Goal: Find specific fact: Find contact information

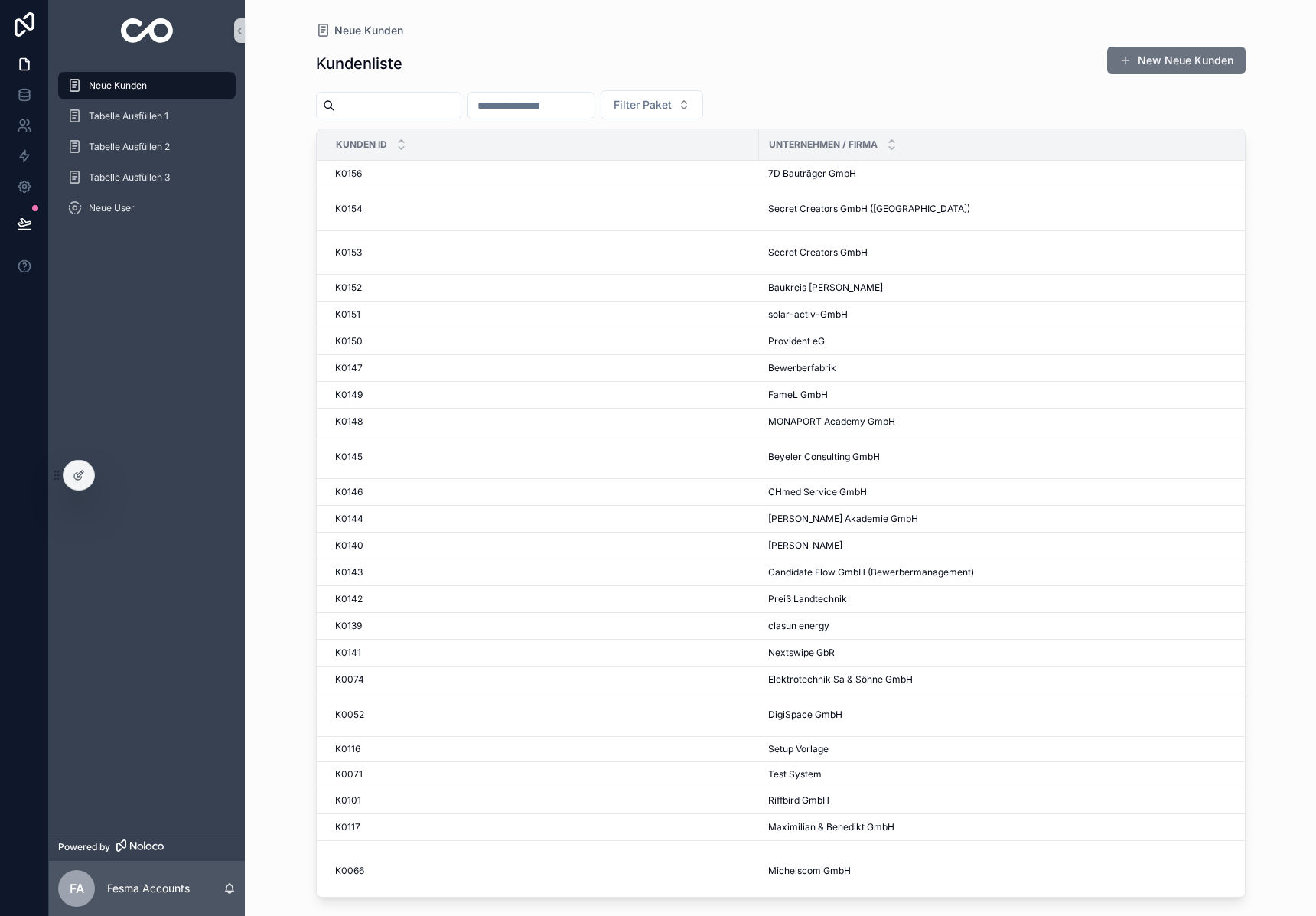
click at [410, 100] on input "scrollable content" at bounding box center [397, 105] width 125 height 22
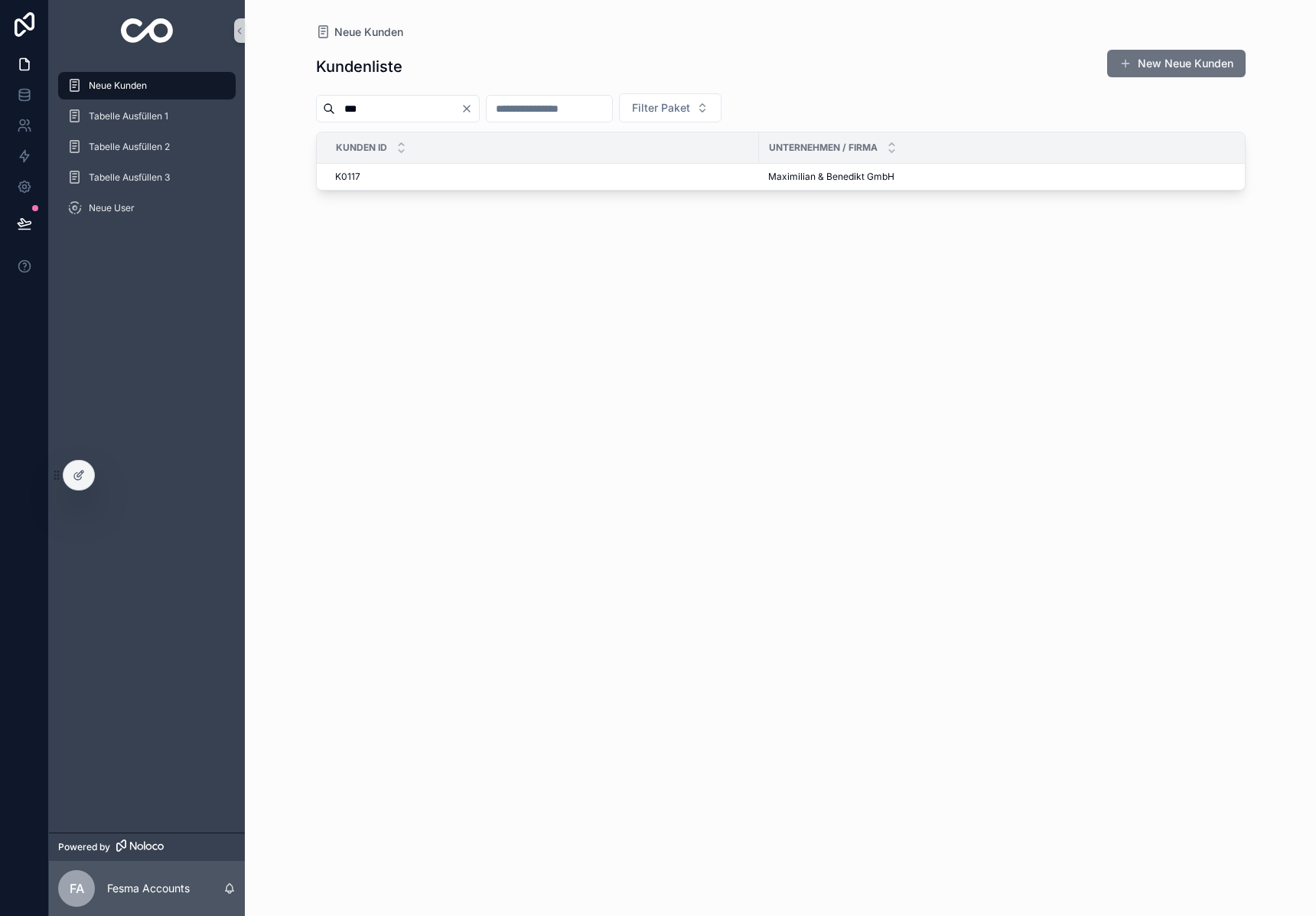
type input "***"
click at [838, 173] on span "Maximilian & Benedikt GmbH" at bounding box center [831, 176] width 126 height 12
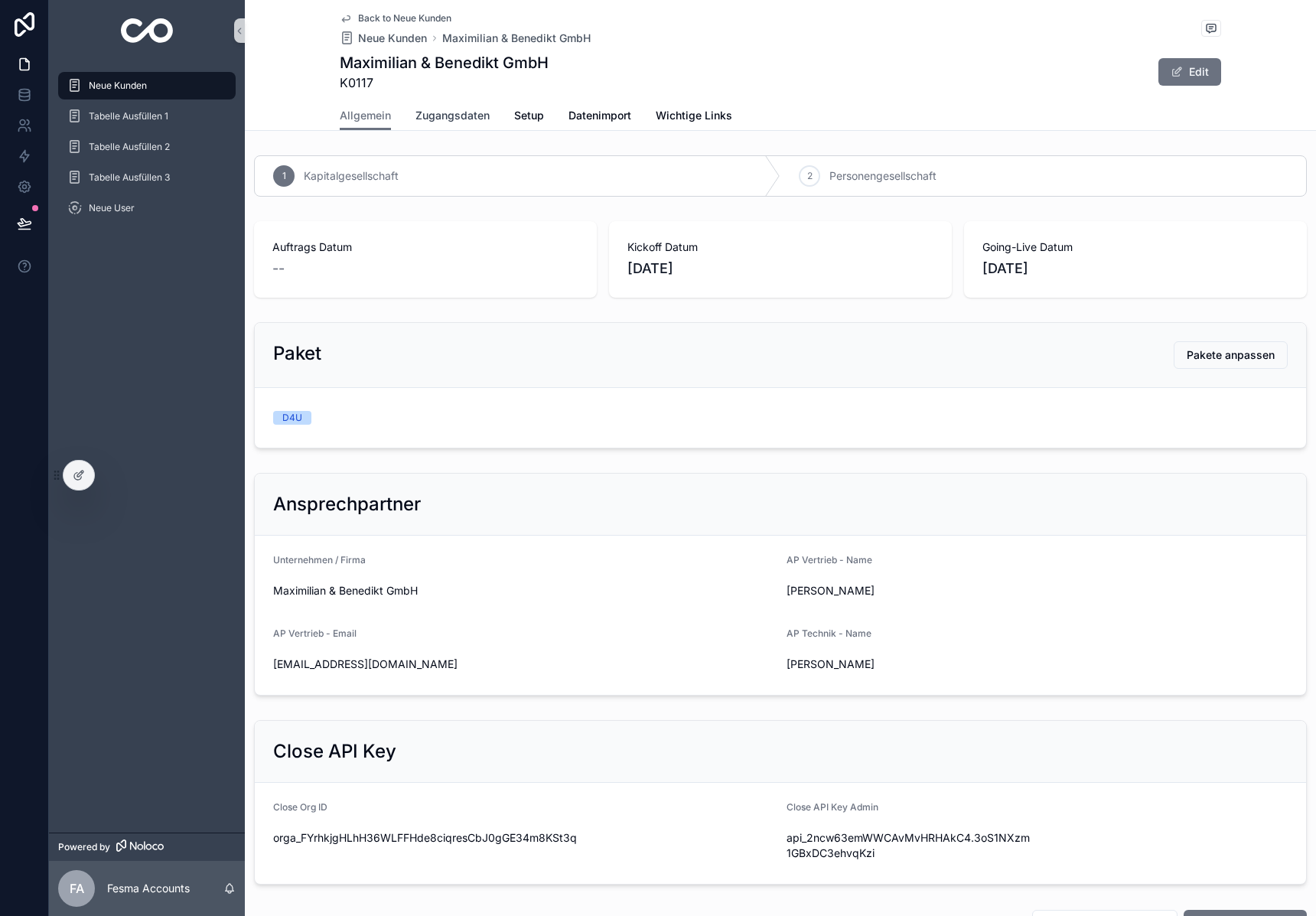
drag, startPoint x: 475, startPoint y: 153, endPoint x: 461, endPoint y: 129, distance: 27.8
click at [472, 149] on div "1 Kapitalgesellschaft 2 Personengesellschaft" at bounding box center [780, 175] width 1071 height 53
click at [440, 104] on link "Zugangsdaten" at bounding box center [452, 116] width 74 height 31
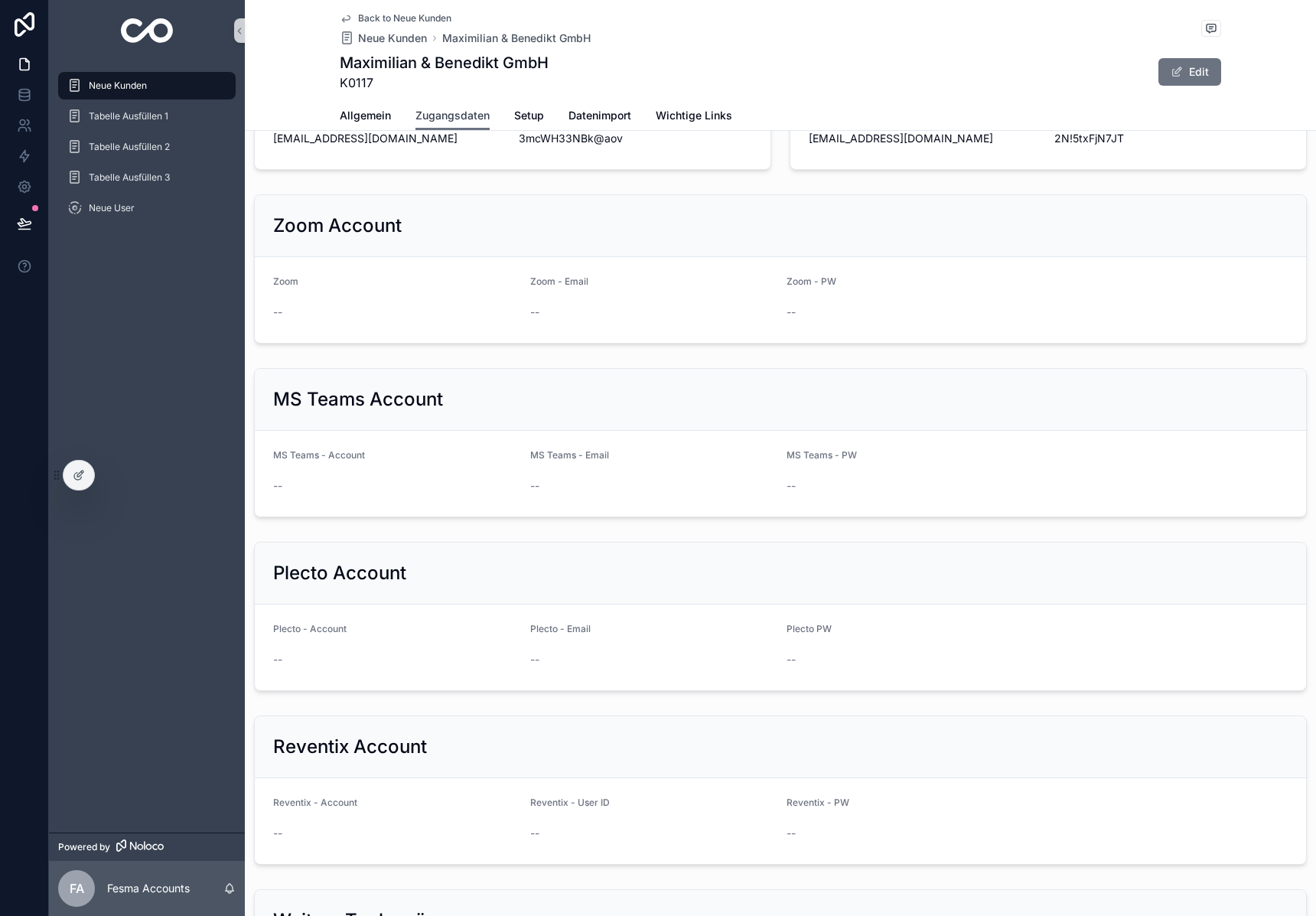
scroll to position [1540, 0]
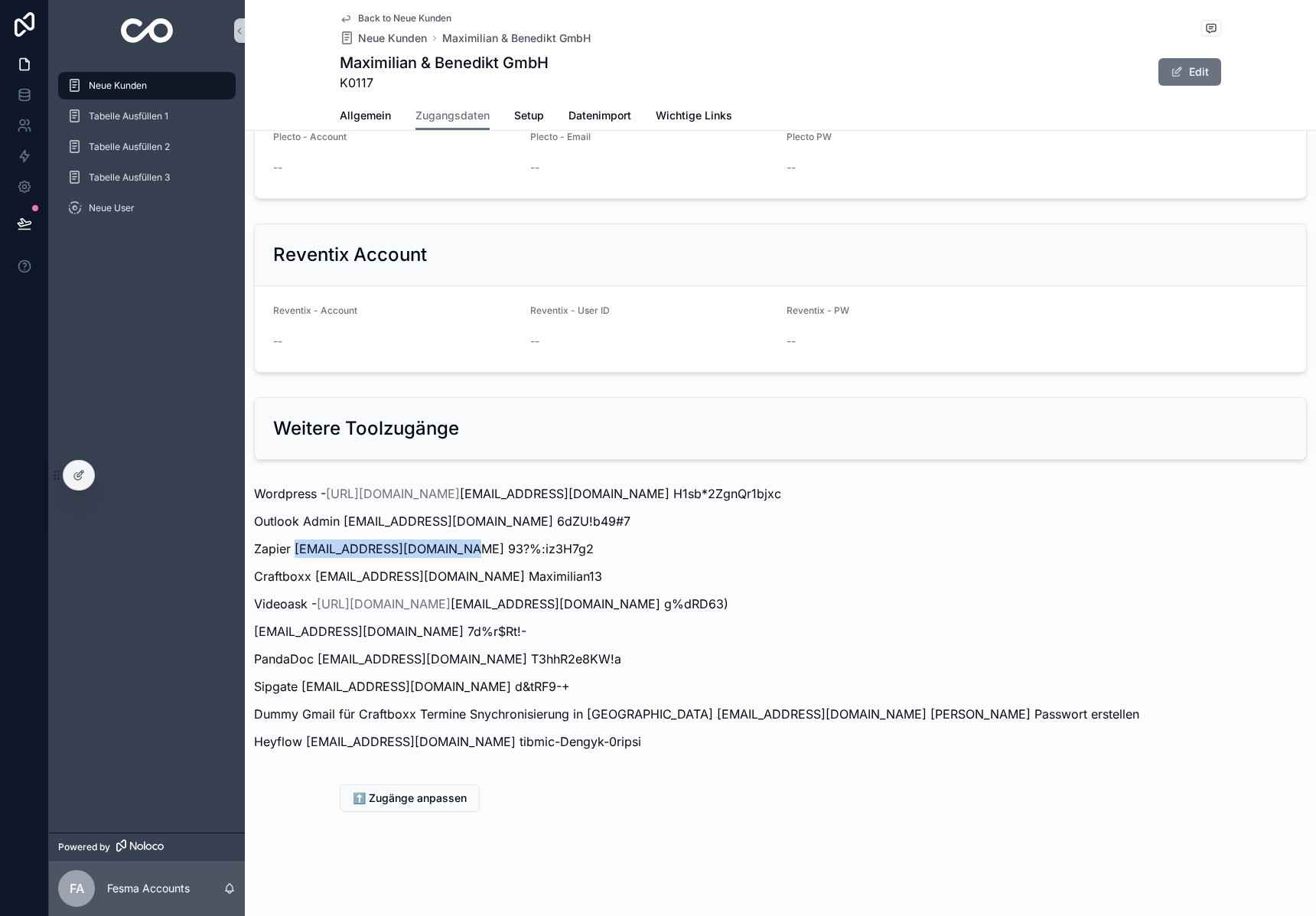
drag, startPoint x: 296, startPoint y: 550, endPoint x: 453, endPoint y: 555, distance: 157.1
click at [453, 555] on p "Zapier [EMAIL_ADDRESS][DOMAIN_NAME] 93?%:iz3H7g2" at bounding box center [780, 549] width 1053 height 19
copy p "[EMAIL_ADDRESS][DOMAIN_NAME]"
drag, startPoint x: 458, startPoint y: 546, endPoint x: 618, endPoint y: 550, distance: 160.0
click at [618, 550] on p "Zapier [EMAIL_ADDRESS][DOMAIN_NAME] 93?%:iz3H7g2" at bounding box center [780, 549] width 1053 height 19
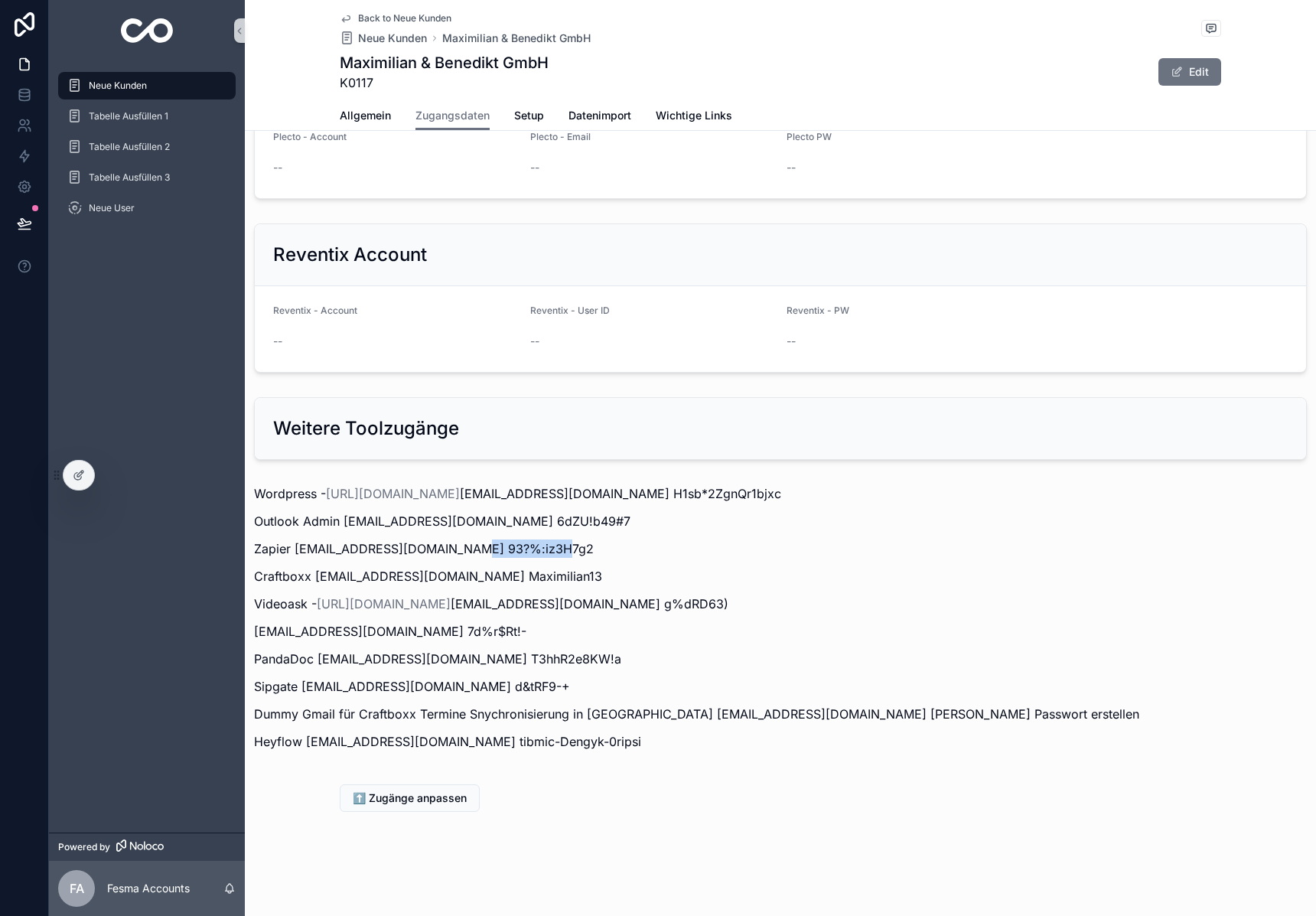
copy p "93?%:iz3H7g2"
click at [137, 33] on img "scrollable content" at bounding box center [148, 31] width 53 height 25
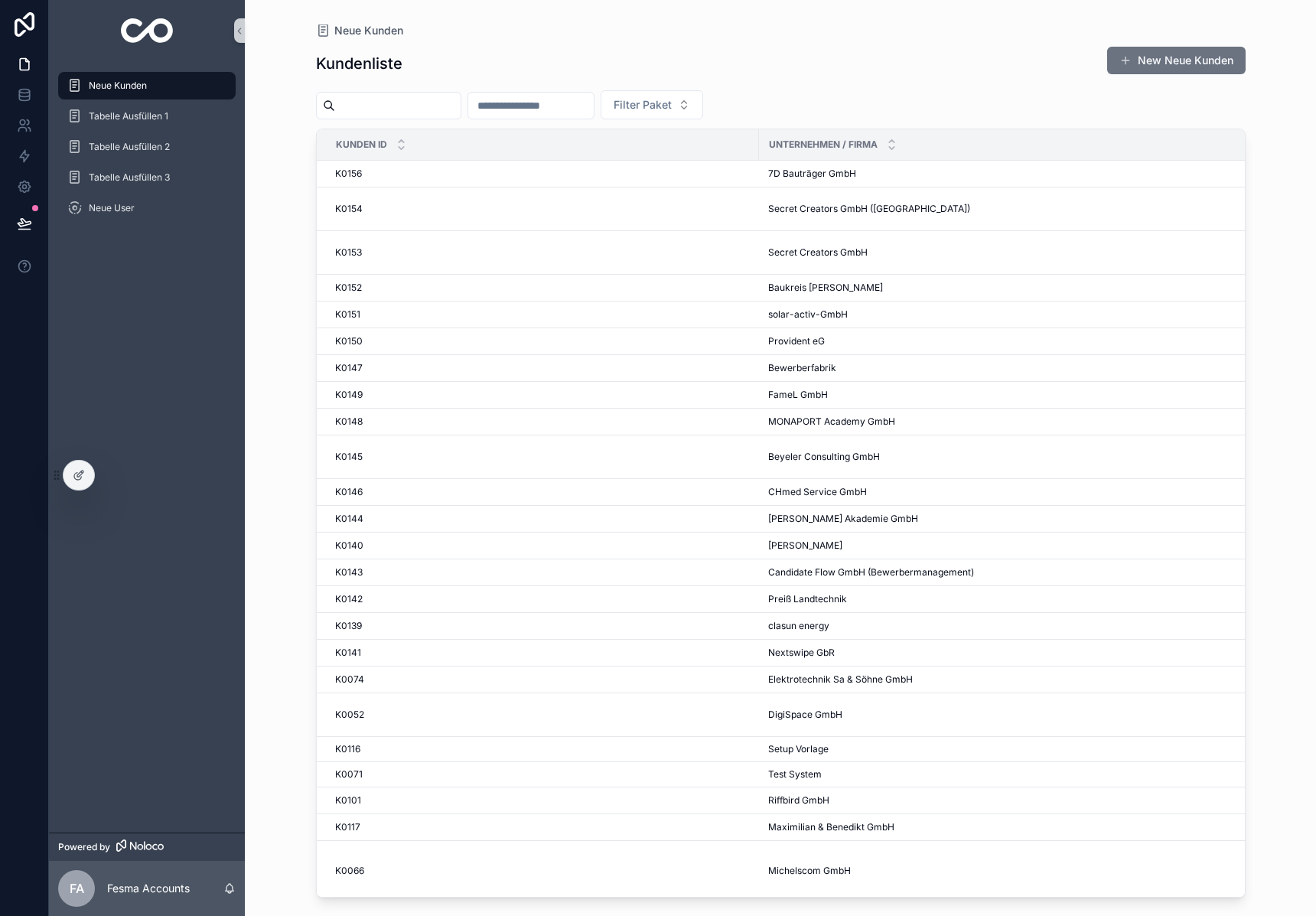
click at [387, 112] on input "scrollable content" at bounding box center [397, 105] width 125 height 22
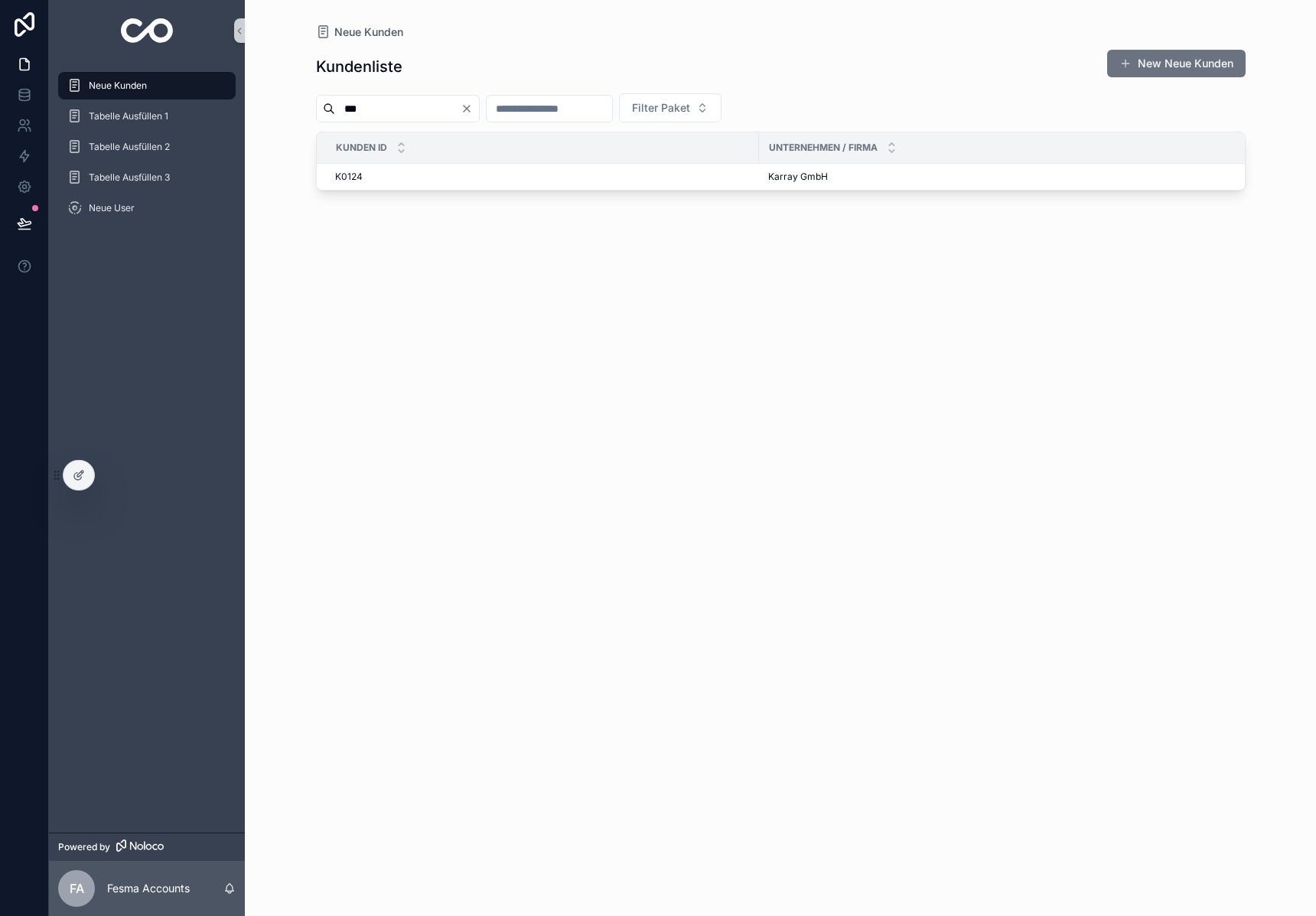
type input "***"
click at [796, 172] on span "Karray GmbH" at bounding box center [798, 176] width 60 height 12
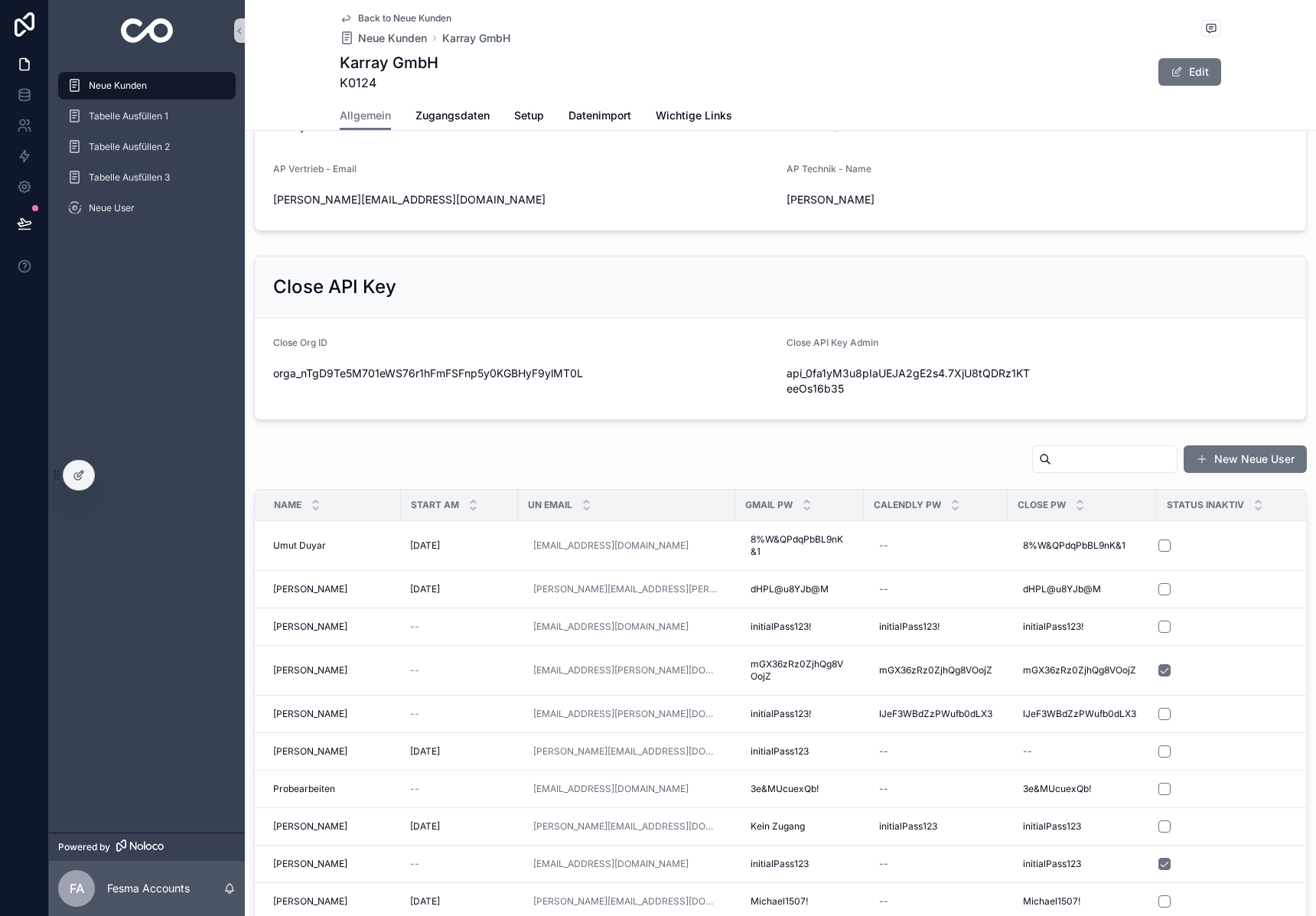
scroll to position [567, 0]
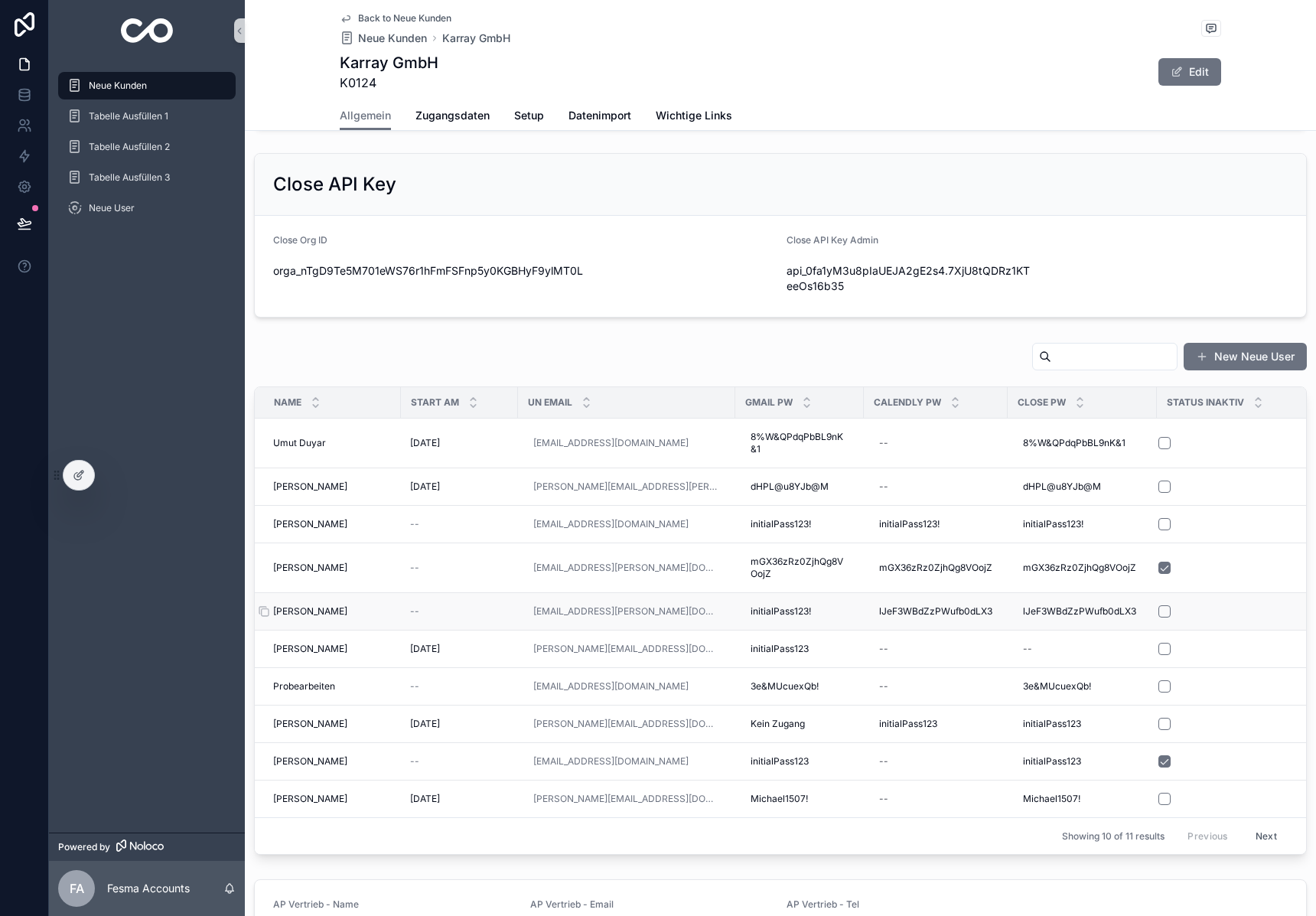
click at [290, 605] on span "[PERSON_NAME]" at bounding box center [309, 611] width 74 height 12
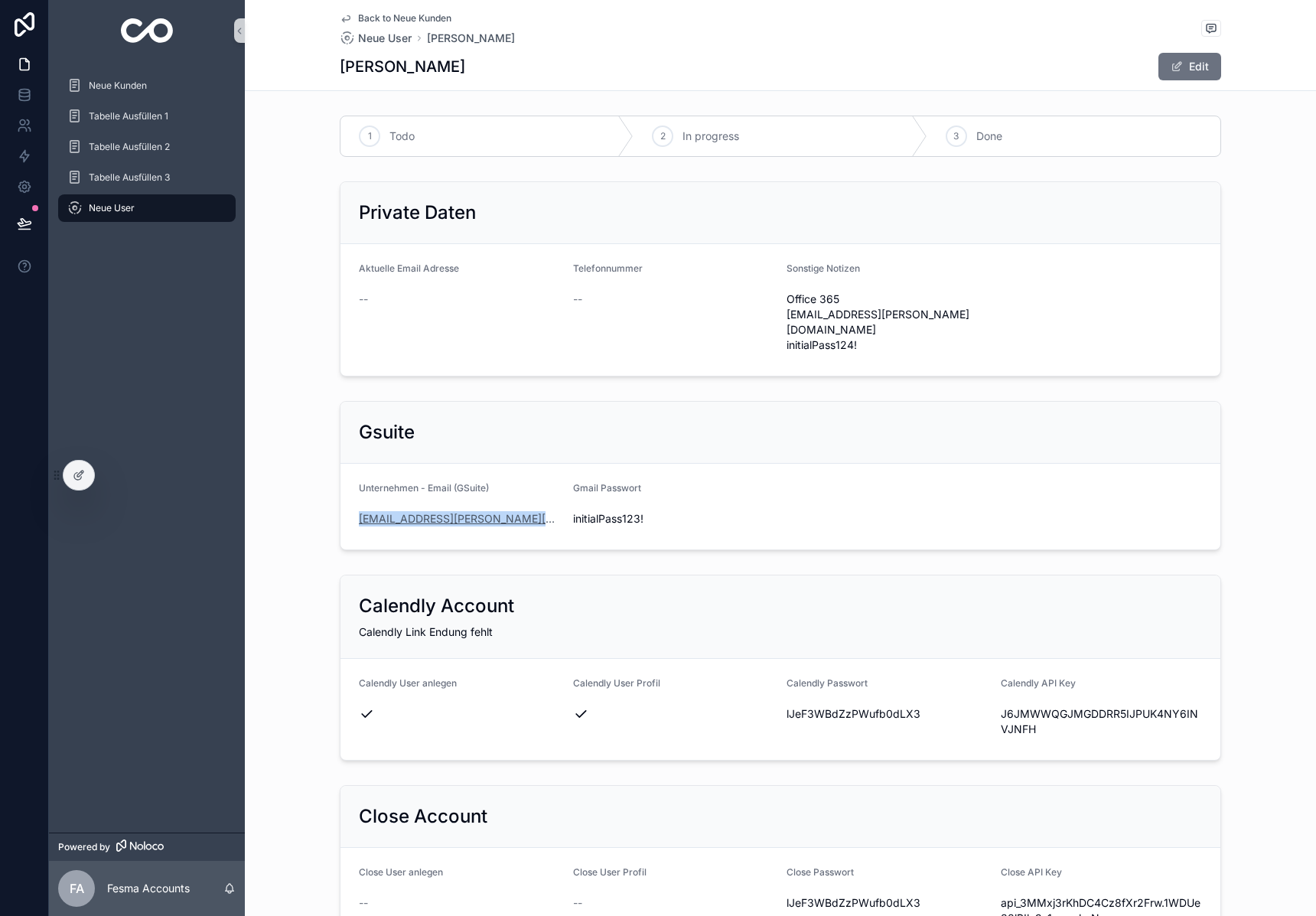
drag, startPoint x: 560, startPoint y: 519, endPoint x: 359, endPoint y: 510, distance: 201.2
click at [359, 510] on form "Unternehmen - Email (GSuite) [EMAIL_ADDRESS][PERSON_NAME][DOMAIN_NAME] Gmail Pa…" at bounding box center [780, 506] width 880 height 86
copy link "[EMAIL_ADDRESS][PERSON_NAME][DOMAIN_NAME]"
drag, startPoint x: 569, startPoint y: 516, endPoint x: 822, endPoint y: 532, distance: 253.5
click at [822, 532] on form "Unternehmen - Email (GSuite) [EMAIL_ADDRESS][PERSON_NAME][DOMAIN_NAME] Gmail Pa…" at bounding box center [780, 506] width 880 height 86
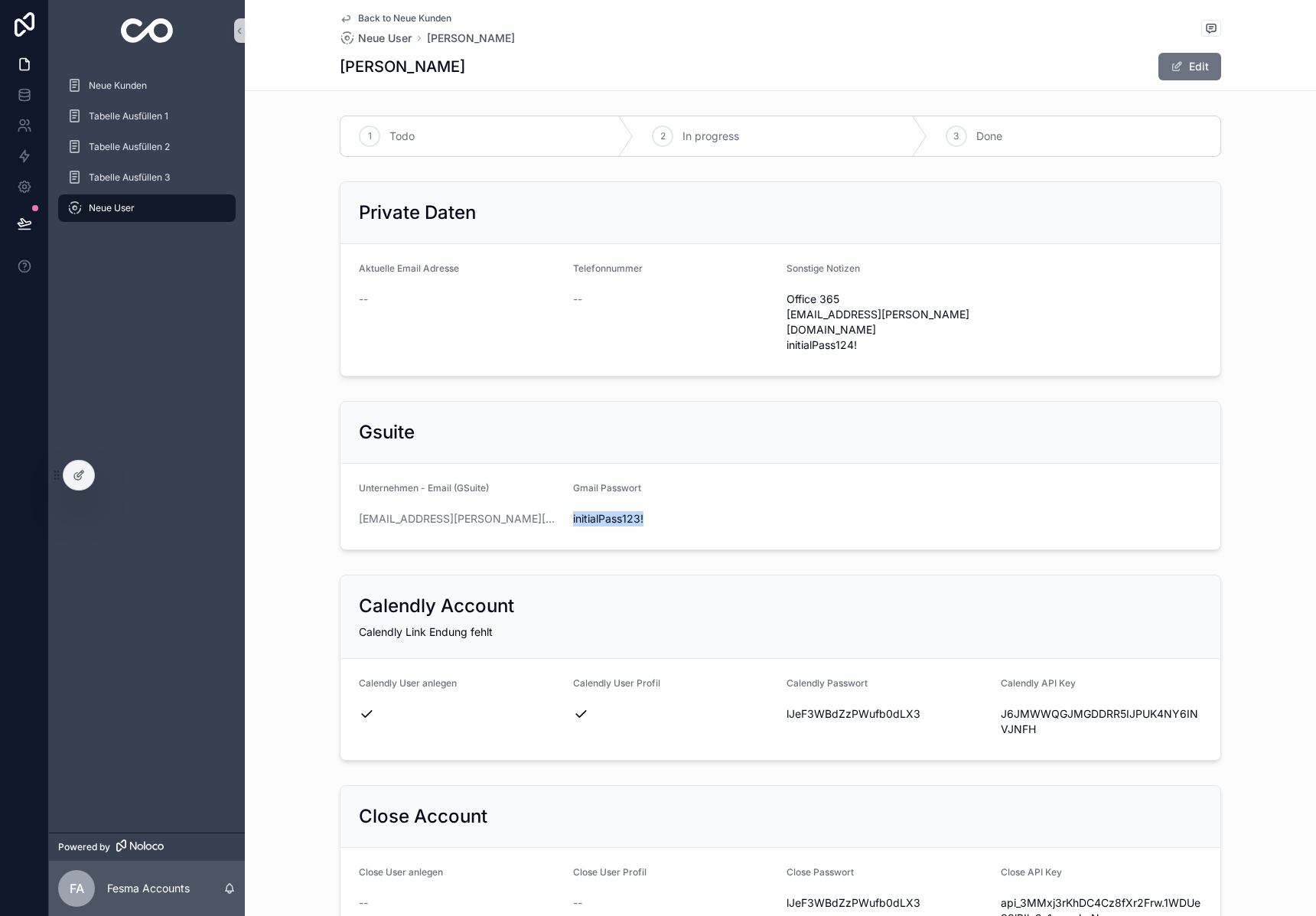
copy span "initialPass123!"
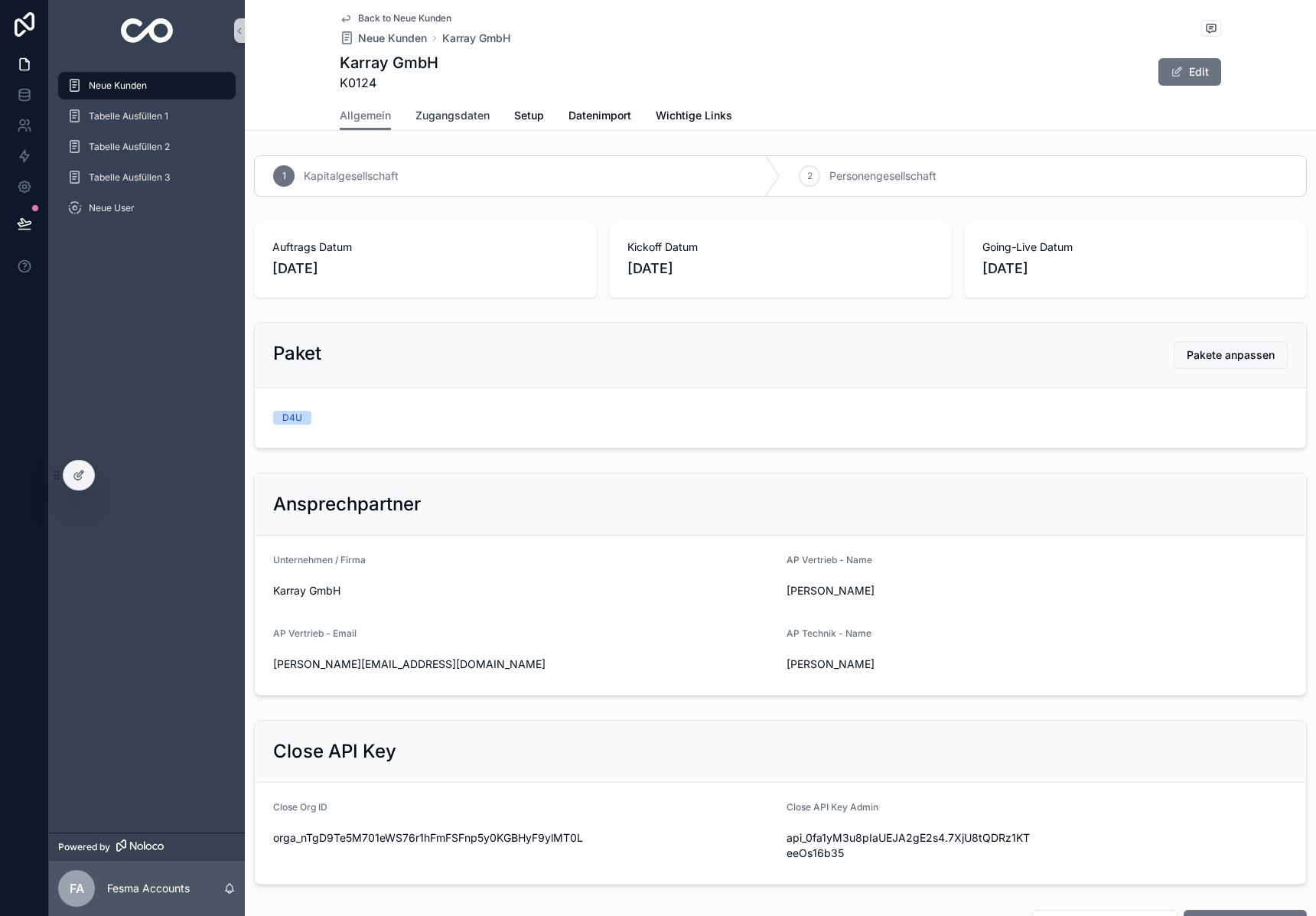
drag, startPoint x: 492, startPoint y: 111, endPoint x: 471, endPoint y: 116, distance: 21.6
click at [492, 111] on div "Allgemein Zugangsdaten Setup Datenimport Wichtige Links" at bounding box center [780, 116] width 882 height 30
click at [470, 116] on span "Zugangsdaten" at bounding box center [452, 116] width 74 height 16
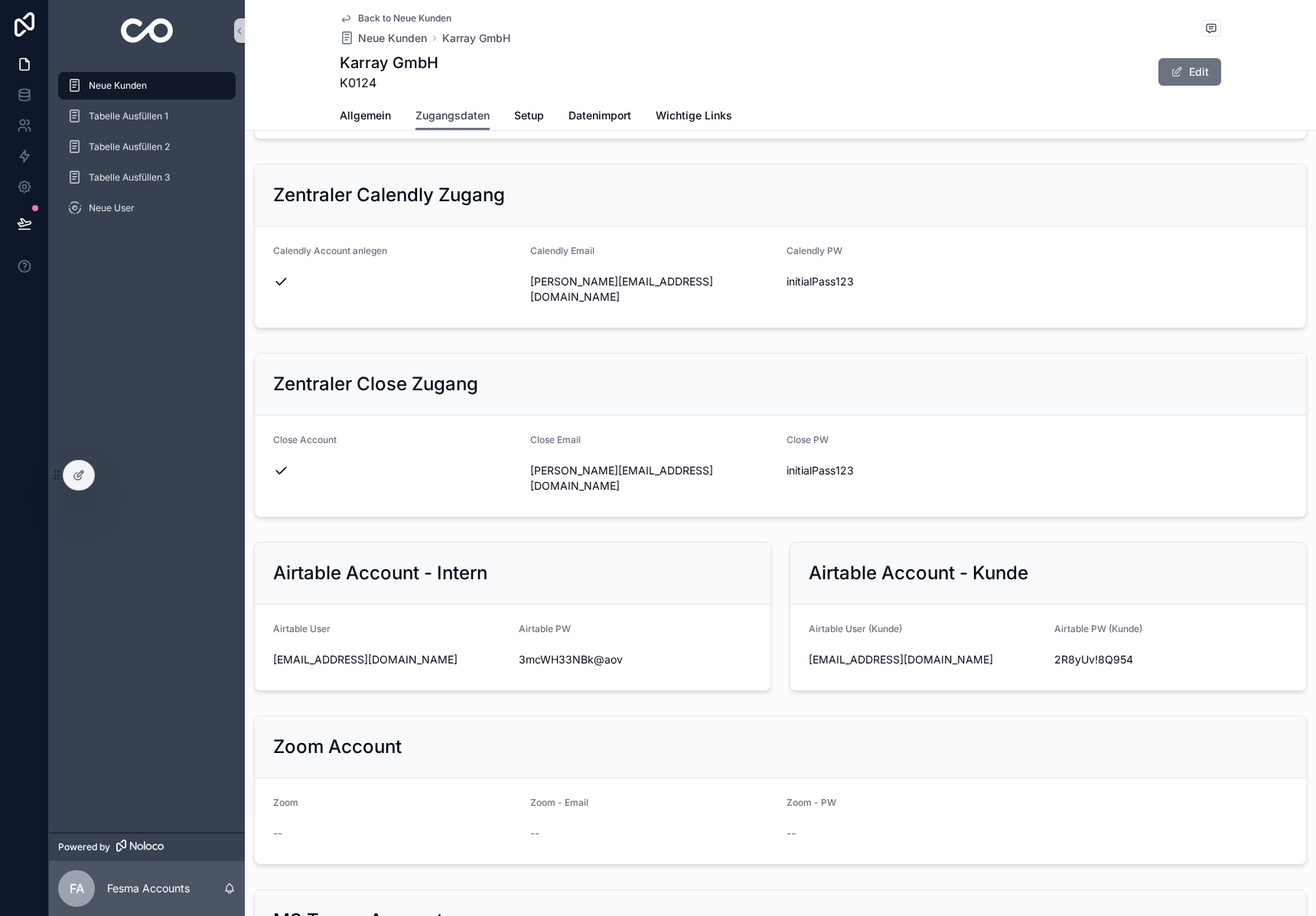
scroll to position [572, 0]
click at [665, 495] on span "[PERSON_NAME][EMAIL_ADDRESS][DOMAIN_NAME]" at bounding box center [652, 480] width 245 height 31
copy div "[PERSON_NAME][EMAIL_ADDRESS][DOMAIN_NAME]"
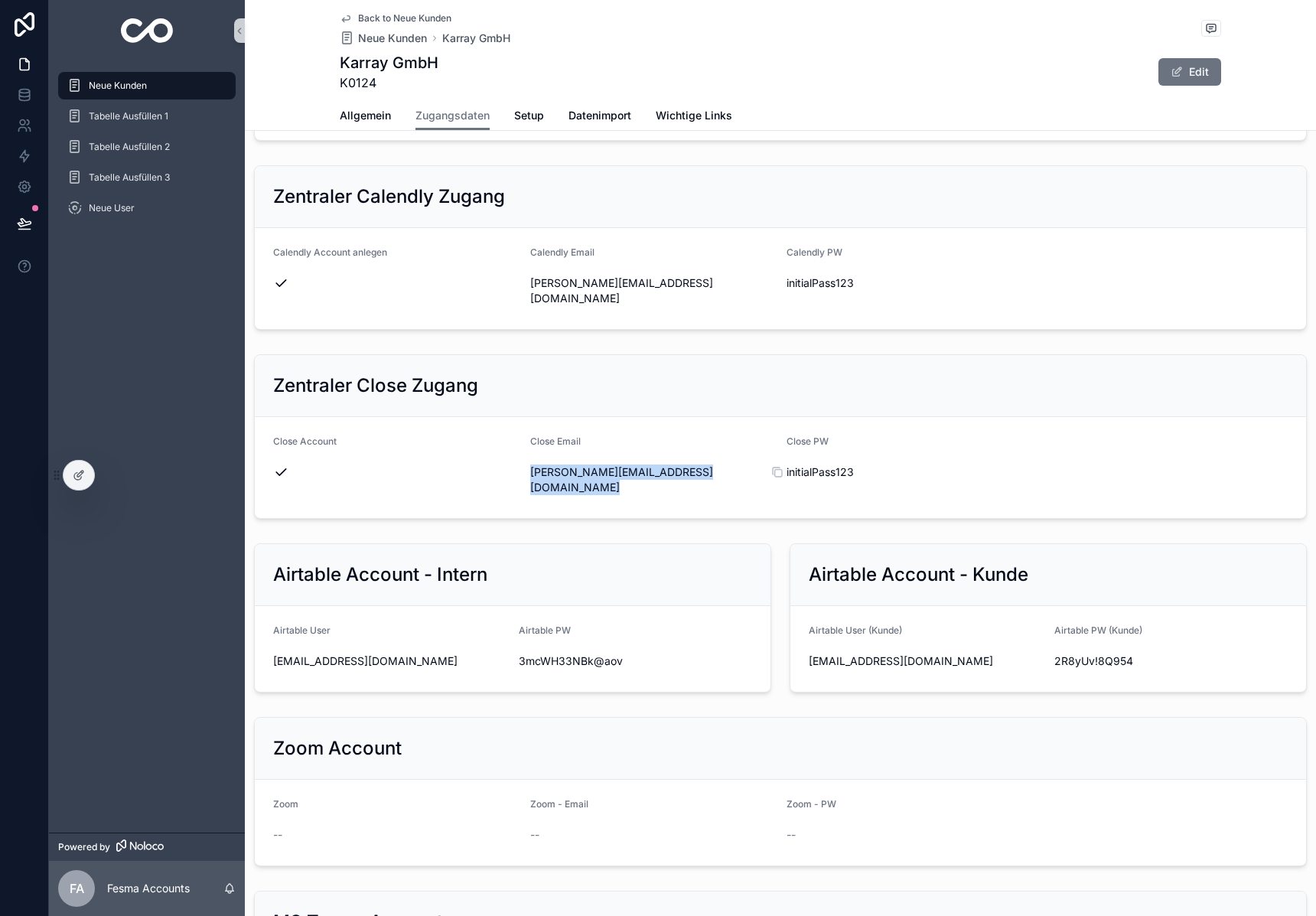
click at [821, 480] on span "initialPass123" at bounding box center [909, 473] width 245 height 16
copy div "initialPass123"
drag, startPoint x: 734, startPoint y: 576, endPoint x: 525, endPoint y: 579, distance: 209.0
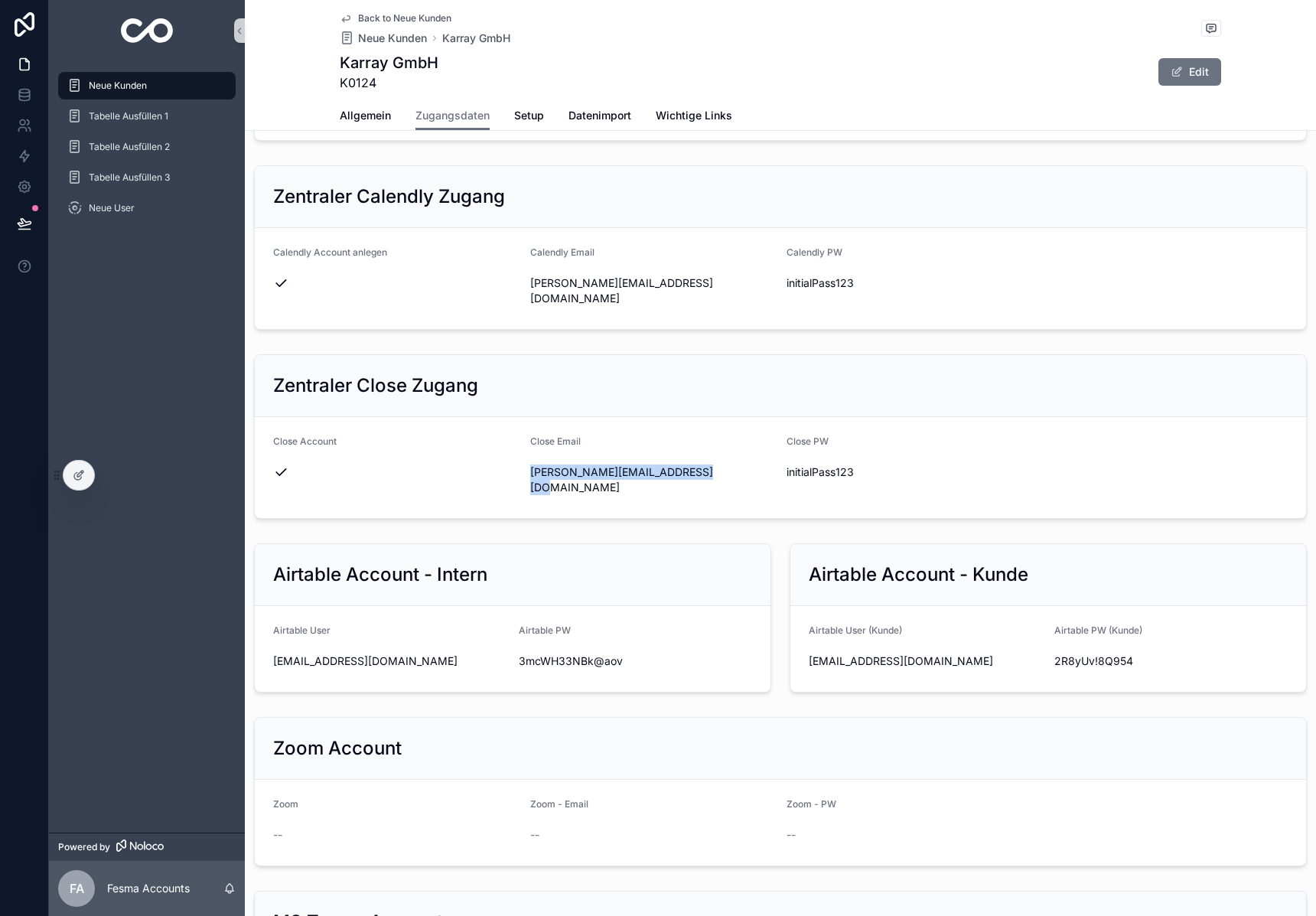
click at [525, 518] on form "Close Account Close [PERSON_NAME] [PERSON_NAME][EMAIL_ADDRESS][DOMAIN_NAME] Clo…" at bounding box center [780, 467] width 1051 height 101
copy span "[PERSON_NAME][EMAIL_ADDRESS][DOMAIN_NAME]"
click at [833, 480] on span "initialPass123" at bounding box center [909, 473] width 245 height 16
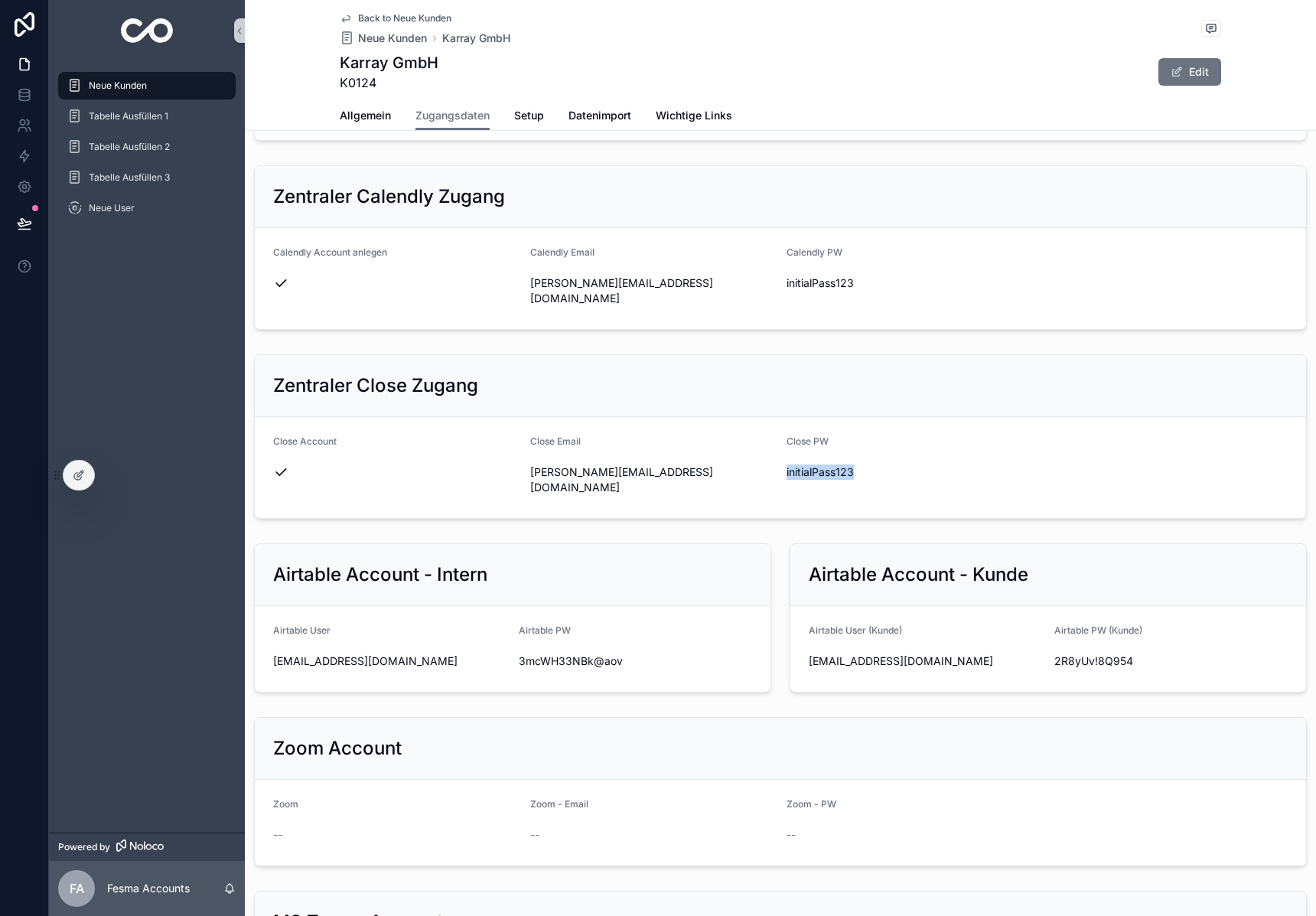
copy div "initialPass123"
click at [823, 291] on span "initialPass123" at bounding box center [909, 284] width 245 height 16
copy div "initialPass123"
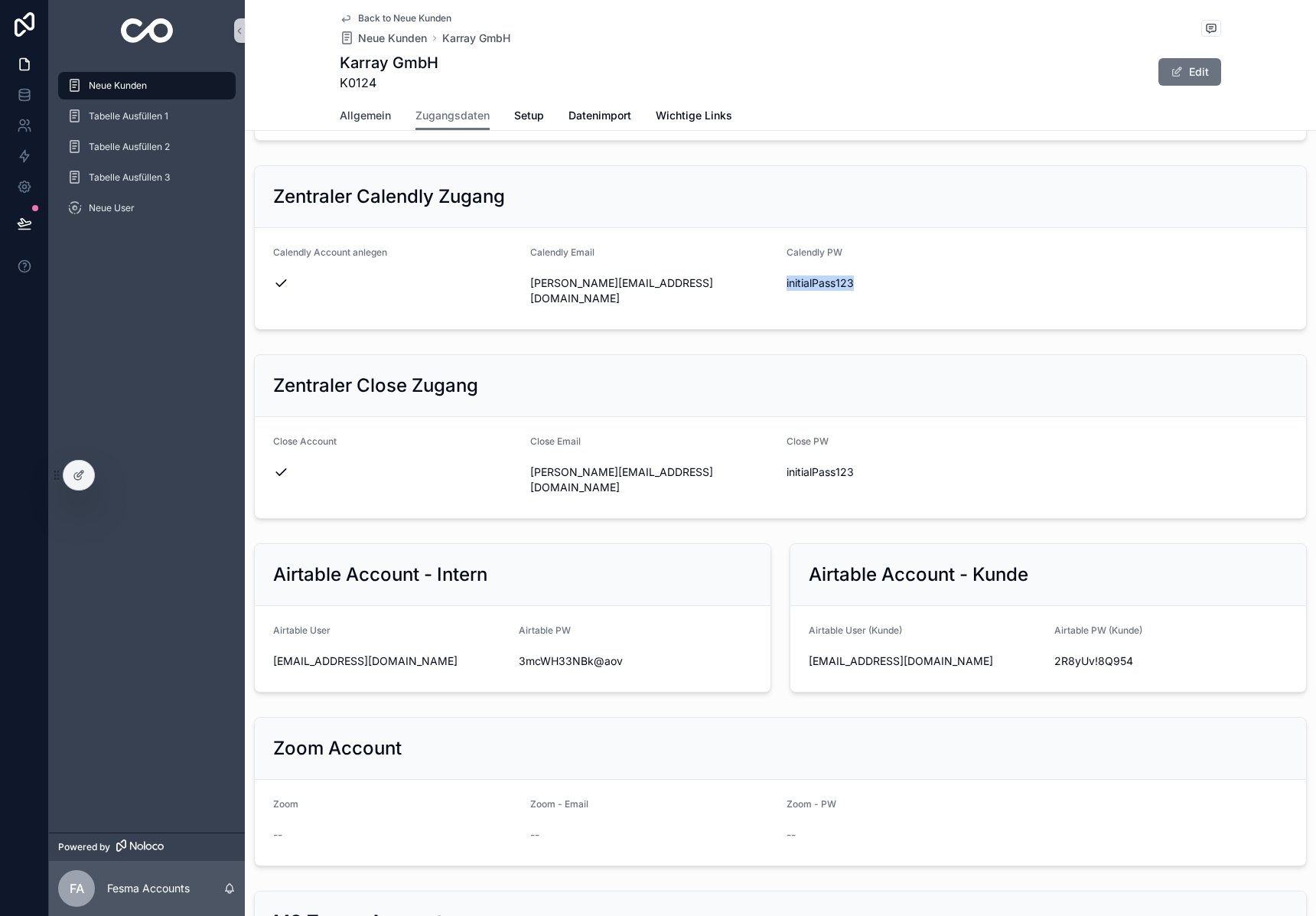
click at [361, 108] on span "Allgemein" at bounding box center [365, 116] width 51 height 16
